Goal: Check status: Check status

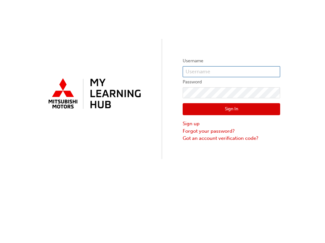
type input "[EMAIL_ADDRESS][DOMAIN_NAME]"
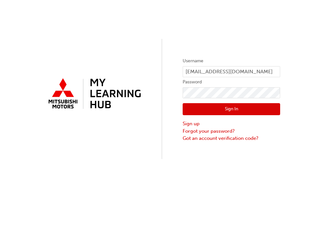
click at [231, 111] on button "Sign In" at bounding box center [231, 109] width 97 height 12
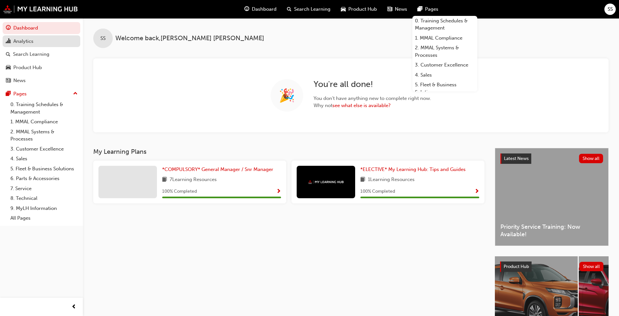
click at [29, 40] on div "Analytics" at bounding box center [23, 41] width 20 height 7
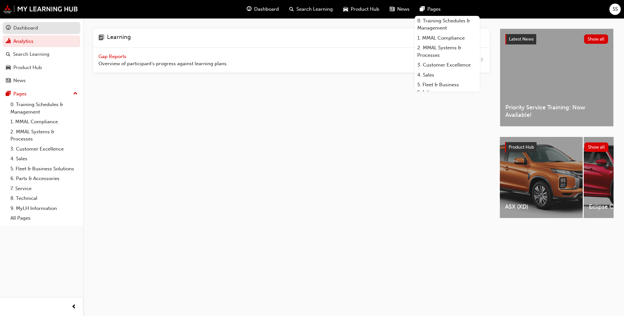
click at [24, 26] on div "Dashboard" at bounding box center [25, 27] width 25 height 7
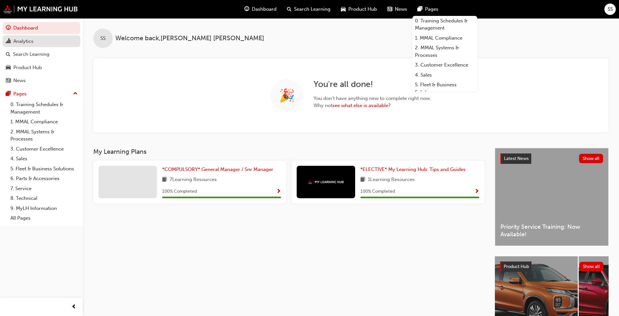
click at [25, 41] on div "Analytics" at bounding box center [23, 41] width 20 height 7
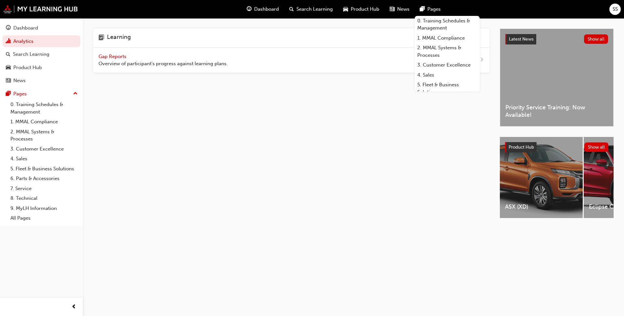
click at [121, 56] on span "Gap Reports" at bounding box center [112, 57] width 29 height 6
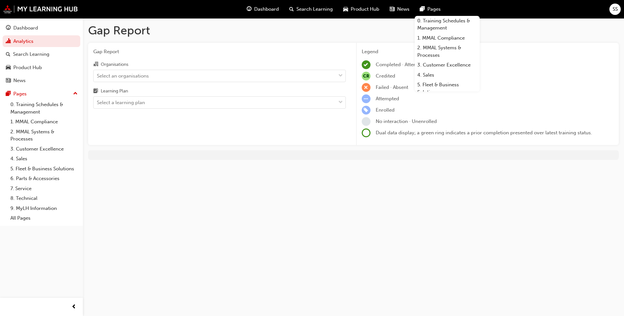
click at [324, 33] on h1 "Gap Report" at bounding box center [353, 30] width 530 height 14
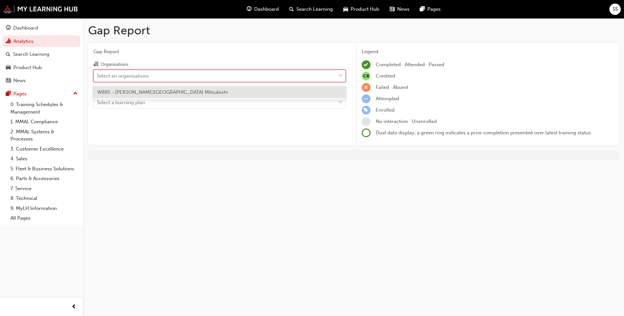
click at [120, 76] on div "Select an organisations" at bounding box center [123, 75] width 52 height 7
click at [97, 76] on input "Organisations option W885 - [PERSON_NAME][GEOGRAPHIC_DATA] Mitsubishi focused, …" at bounding box center [97, 76] width 1 height 6
click at [126, 93] on span "W885 - [PERSON_NAME][GEOGRAPHIC_DATA] Mitsubishi" at bounding box center [162, 92] width 131 height 6
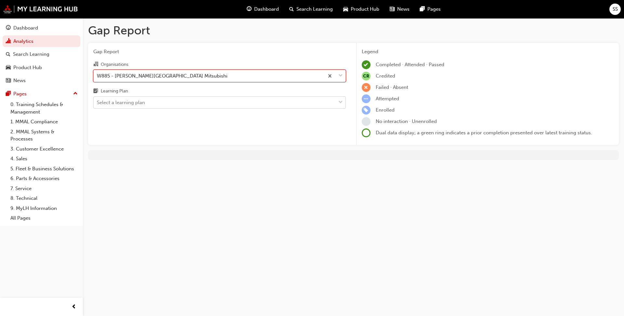
click at [126, 104] on div "Select a learning plan" at bounding box center [121, 102] width 48 height 7
click at [97, 104] on input "Learning Plan Select a learning plan" at bounding box center [97, 103] width 1 height 6
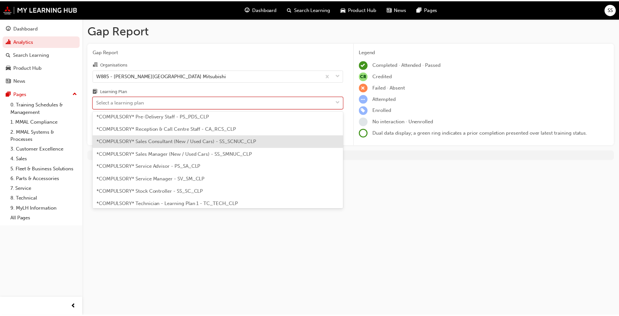
scroll to position [179, 0]
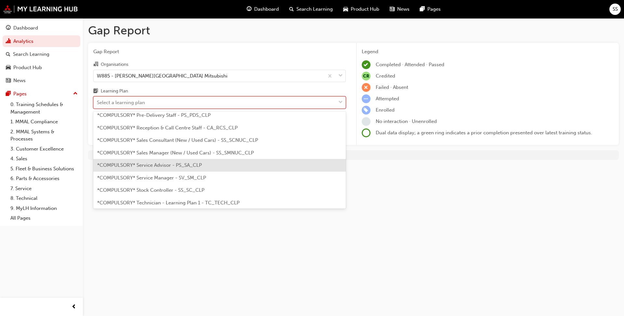
click at [166, 168] on span "*COMPULSORY* Service Advisor - PS_SA_CLP" at bounding box center [149, 165] width 105 height 6
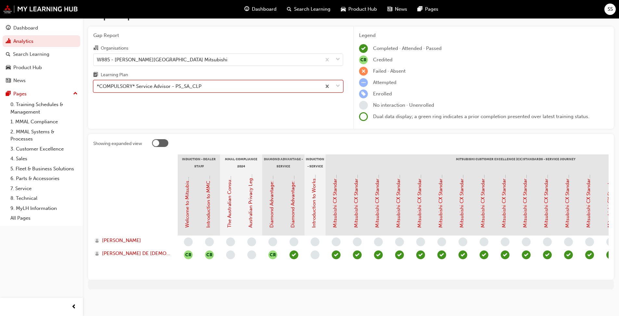
click at [157, 140] on div at bounding box center [156, 143] width 6 height 6
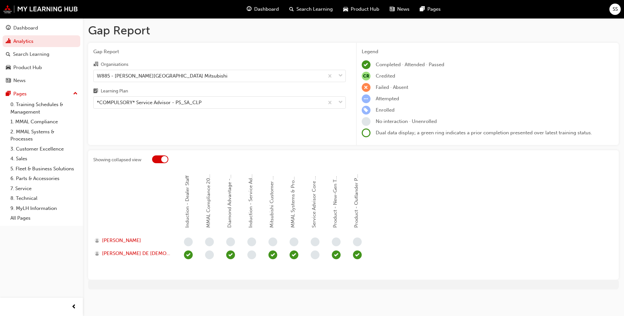
click at [162, 159] on div at bounding box center [164, 159] width 6 height 6
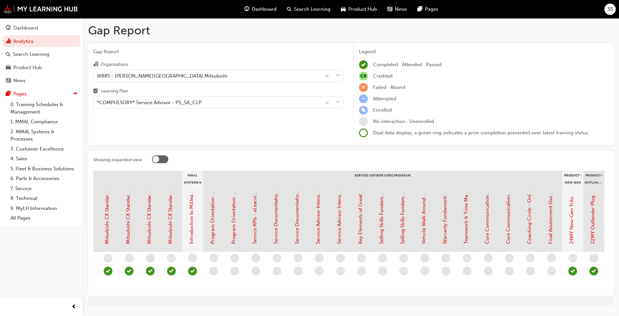
scroll to position [0, 524]
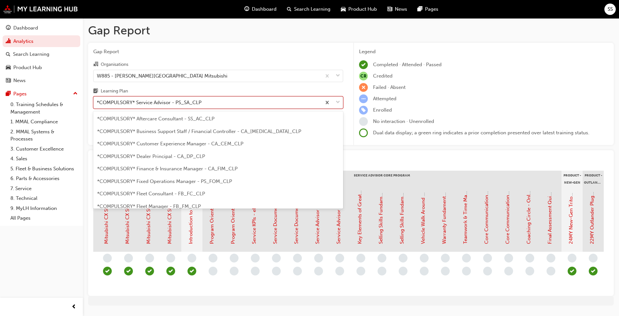
click at [170, 104] on div "*COMPULSORY* Service Advisor - PS_SA_CLP" at bounding box center [149, 102] width 105 height 7
click at [97, 104] on input "Learning Plan option *COMPULSORY* Service Advisor - PS_SA_CLP, selected. option…" at bounding box center [97, 103] width 1 height 6
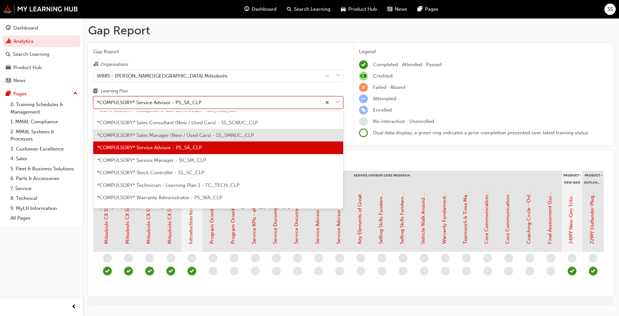
scroll to position [205, 0]
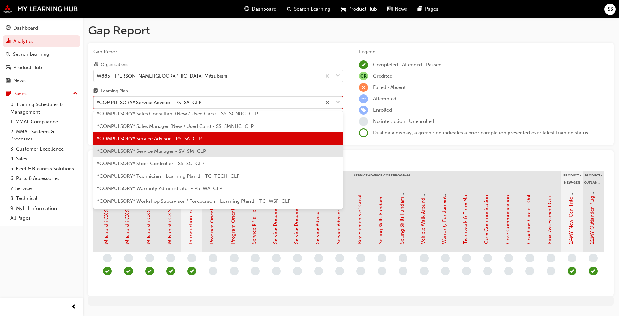
click at [163, 154] on span "*COMPULSORY* Service Manager - SV_SM_CLP" at bounding box center [151, 151] width 109 height 6
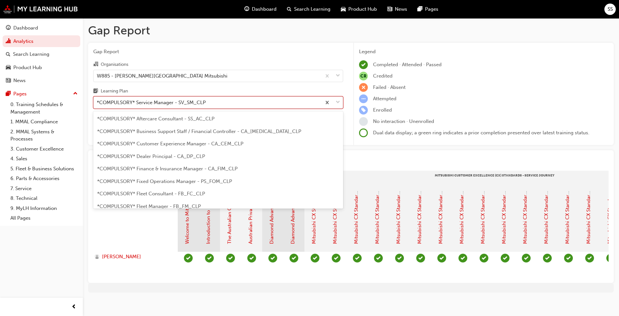
click at [128, 105] on div "*COMPULSORY* Service Manager - SV_SM_CLP" at bounding box center [151, 102] width 109 height 7
click at [97, 105] on input "Learning Plan option *COMPULSORY* Service Manager - SV_SM_CLP, selected. option…" at bounding box center [97, 103] width 1 height 6
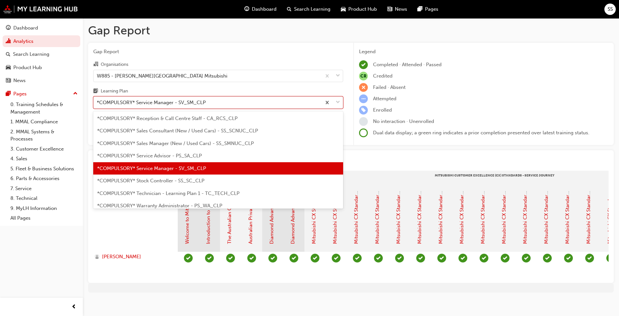
scroll to position [188, 0]
click at [155, 183] on span "*COMPULSORY* Stock Controller - SS_SC_CLP" at bounding box center [150, 181] width 107 height 6
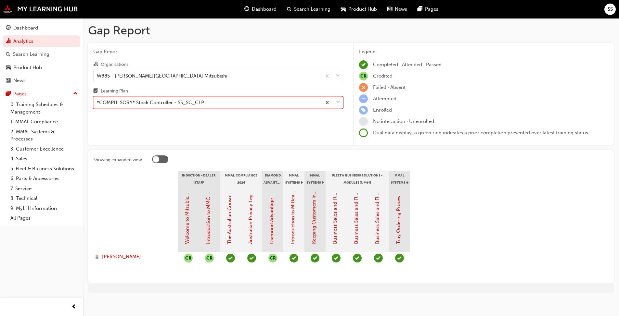
click at [137, 103] on div "*COMPULSORY* Stock Controller - SS_SC_CLP" at bounding box center [150, 102] width 107 height 7
click at [97, 103] on input "Learning Plan option *COMPULSORY* Stock Controller - SS_SC_CLP, selected. 0 res…" at bounding box center [97, 103] width 1 height 6
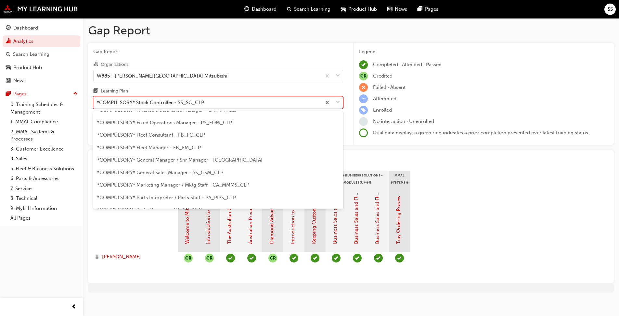
scroll to position [59, 0]
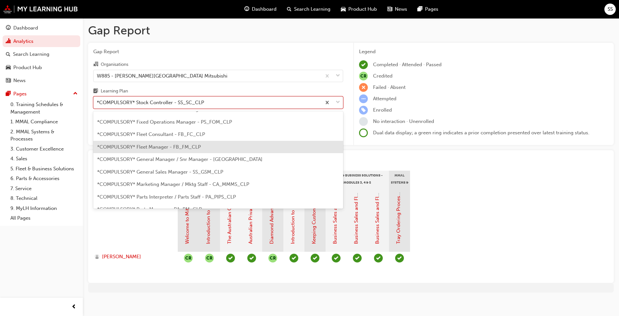
click at [159, 149] on span "*COMPULSORY* Fleet Manager - FB_FM_CLP" at bounding box center [149, 147] width 104 height 6
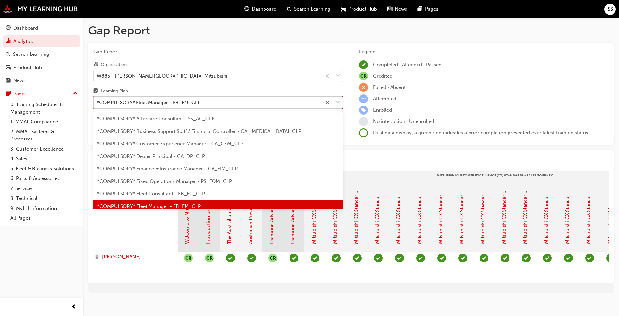
click at [150, 100] on div "*COMPULSORY* Fleet Manager - FB_FM_CLP" at bounding box center [149, 102] width 104 height 7
click at [97, 100] on input "Learning Plan option *COMPULSORY* Fleet Manager - FB_FM_CLP, selected. option *…" at bounding box center [97, 103] width 1 height 6
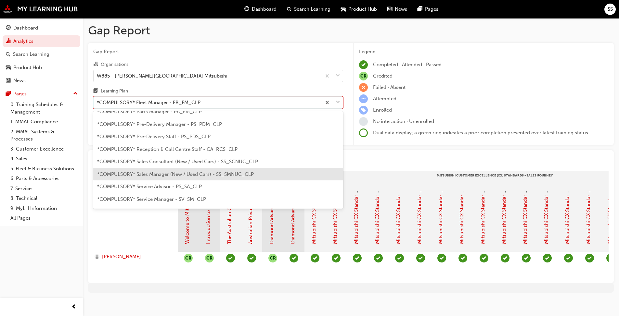
scroll to position [187, 0]
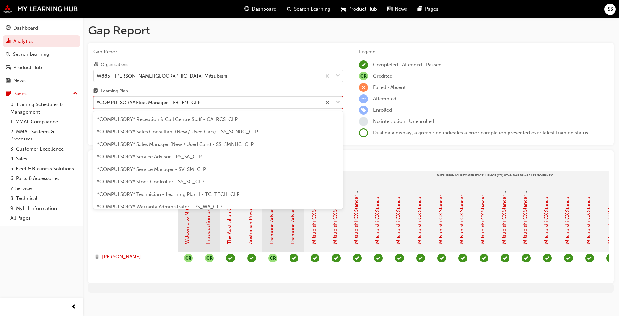
click at [168, 193] on span "*COMPULSORY* Technician - Learning Plan 1 - TC_TECH_CLP" at bounding box center [168, 195] width 142 height 6
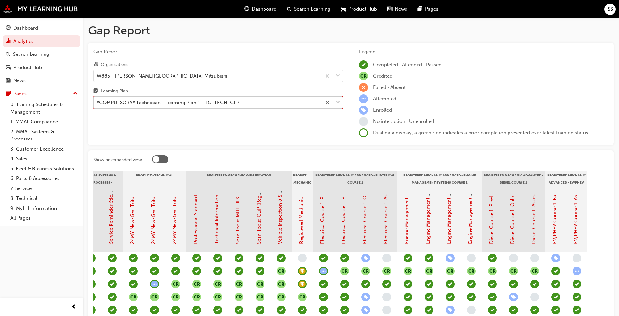
click at [182, 101] on div "*COMPULSORY* Technician - Learning Plan 1 - TC_TECH_CLP" at bounding box center [168, 102] width 142 height 7
click at [97, 101] on input "Learning Plan option *COMPULSORY* Technician - Learning Plan 1 - TC_TECH_CLP, s…" at bounding box center [97, 103] width 1 height 6
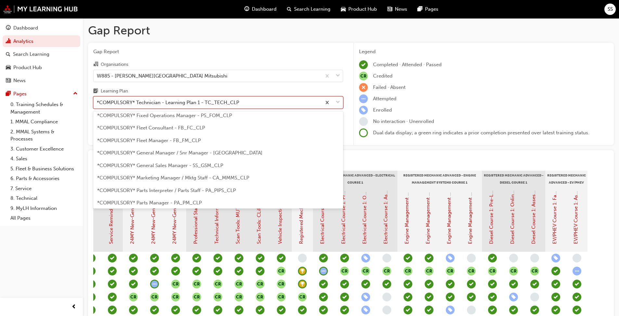
scroll to position [64, 0]
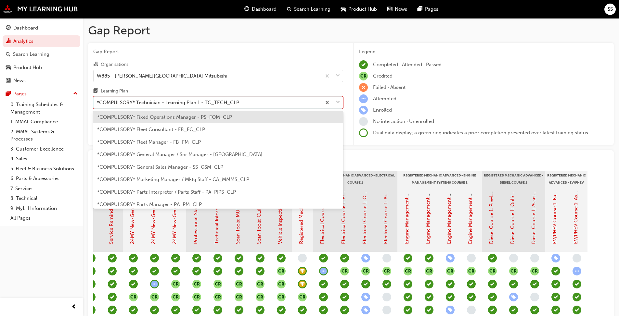
click at [162, 120] on div "*COMPULSORY* Fixed Operations Manager - PS_FOM_CLP" at bounding box center [218, 117] width 250 height 13
